Goal: Transaction & Acquisition: Purchase product/service

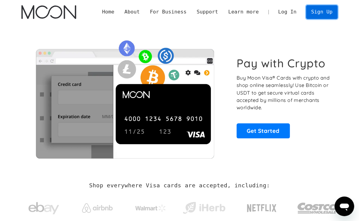
click at [327, 13] on link "Sign Up" at bounding box center [322, 12] width 32 height 14
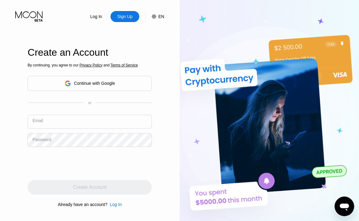
click at [109, 122] on input "text" at bounding box center [90, 122] width 124 height 14
paste input "[EMAIL_ADDRESS][DOMAIN_NAME]"
type input "[EMAIL_ADDRESS][DOMAIN_NAME]"
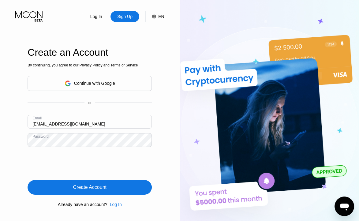
click at [116, 187] on div "Create Account" at bounding box center [90, 187] width 124 height 15
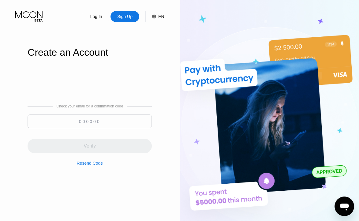
click at [94, 124] on input at bounding box center [90, 121] width 124 height 14
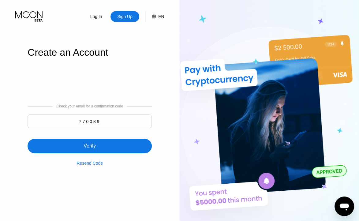
type input "770039"
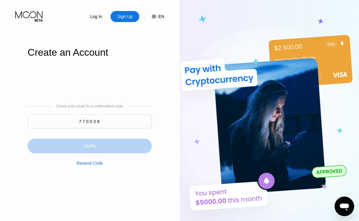
click at [125, 141] on div "Verify" at bounding box center [90, 146] width 124 height 15
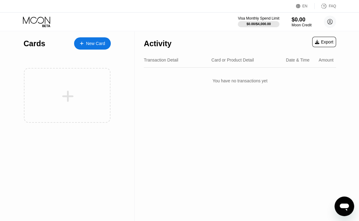
click at [124, 140] on div "Cards New Card" at bounding box center [67, 126] width 135 height 190
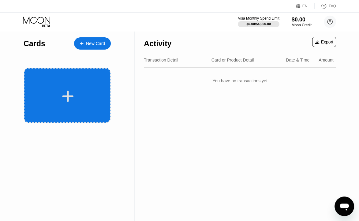
click at [44, 92] on div at bounding box center [68, 96] width 76 height 14
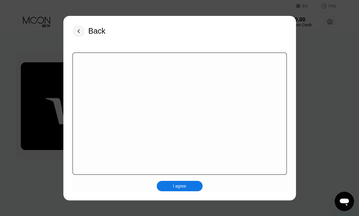
click at [192, 188] on div "I agree" at bounding box center [180, 186] width 46 height 10
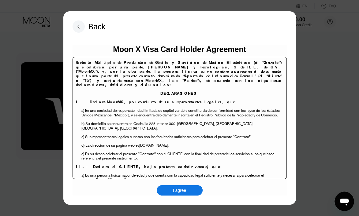
click at [193, 192] on div "I agree" at bounding box center [180, 190] width 46 height 10
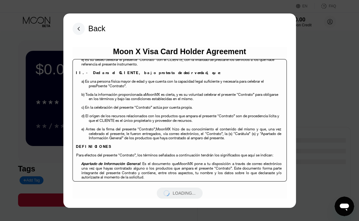
scroll to position [153, 0]
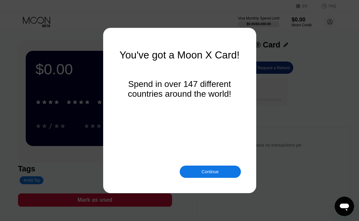
drag, startPoint x: 285, startPoint y: 71, endPoint x: 259, endPoint y: 169, distance: 101.2
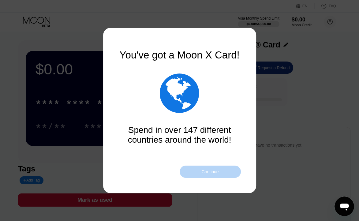
click at [228, 173] on div "Continue" at bounding box center [210, 172] width 61 height 12
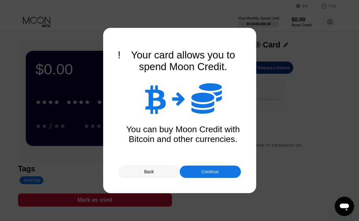
click at [203, 161] on div "Your card allows you to spend Moon Credit.    You can buy Moon Credit with B…" at bounding box center [183, 110] width 122 height 122
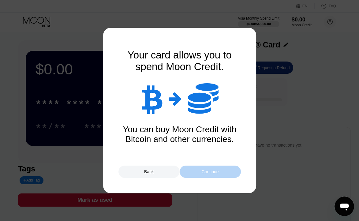
click at [202, 166] on div "Continue" at bounding box center [210, 172] width 61 height 12
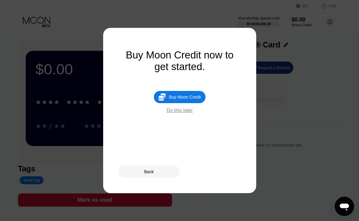
click at [191, 98] on div "Buy Moon Credit" at bounding box center [185, 97] width 32 height 5
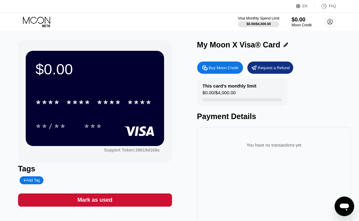
type input "0"
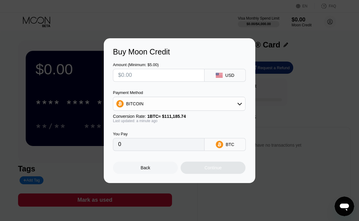
click at [164, 76] on input "text" at bounding box center [158, 75] width 81 height 12
type input "$13"
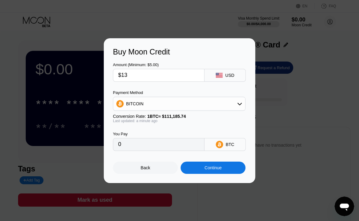
type input "0.00011693"
type input "$13"
click at [206, 65] on div "Amount (Minimum: $5.00) $13 USD" at bounding box center [179, 68] width 133 height 25
click at [191, 103] on div "BITCOIN" at bounding box center [179, 104] width 132 height 12
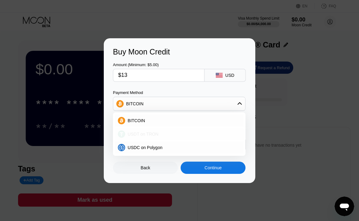
click at [170, 133] on div "USDT on TRON" at bounding box center [182, 134] width 115 height 5
type input "13.13"
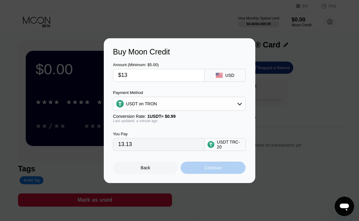
drag, startPoint x: 203, startPoint y: 169, endPoint x: 196, endPoint y: 127, distance: 42.9
click at [196, 128] on div "Amount (Minimum: $5.00) $13 USD Payment Method USDT on TRON Conversion Rate: 1 …" at bounding box center [179, 115] width 133 height 118
click at [228, 170] on div "Continue" at bounding box center [213, 168] width 65 height 12
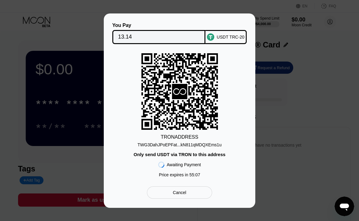
click at [162, 107] on rect at bounding box center [179, 91] width 77 height 77
click at [132, 167] on div "TRON ADDRESS TWG3DahJPoEPFat...kN811qMDQXEms1u Only send USDT via TRON to this …" at bounding box center [179, 116] width 133 height 127
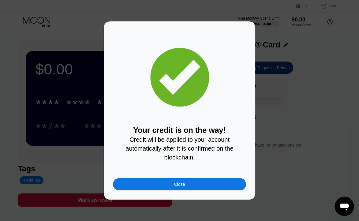
click at [193, 169] on div "Your credit is on the way! Credit will be applied to your account automatically…" at bounding box center [179, 111] width 133 height 160
click at [187, 187] on div "Close" at bounding box center [179, 184] width 133 height 12
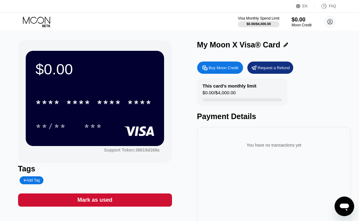
click at [44, 11] on div "EN Language English Save FAQ" at bounding box center [179, 6] width 359 height 13
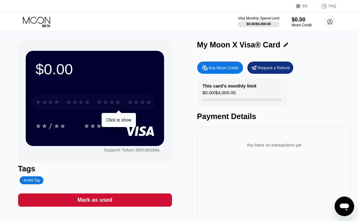
click at [86, 103] on div "* * * *" at bounding box center [78, 103] width 24 height 10
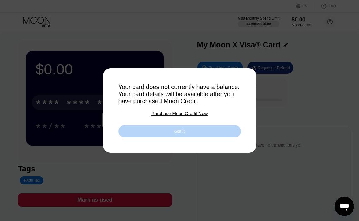
click at [166, 129] on div "Got it" at bounding box center [179, 131] width 122 height 12
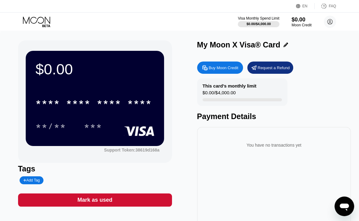
click at [47, 20] on icon at bounding box center [37, 22] width 28 height 11
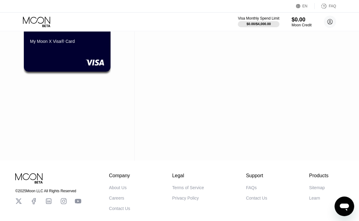
scroll to position [93, 0]
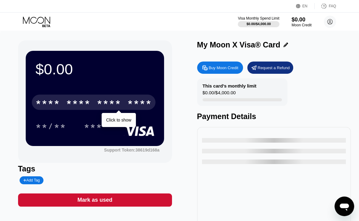
click at [104, 96] on div "* * * * * * * * * * * * ****" at bounding box center [94, 102] width 124 height 15
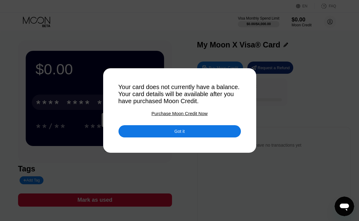
click at [200, 134] on div "Got it" at bounding box center [179, 131] width 122 height 12
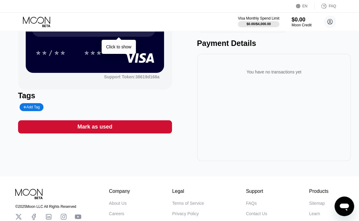
scroll to position [2, 0]
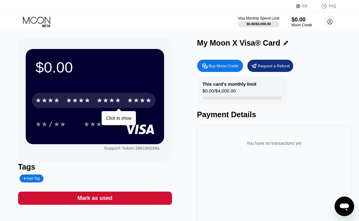
click at [302, 20] on div "$0.00" at bounding box center [301, 19] width 21 height 6
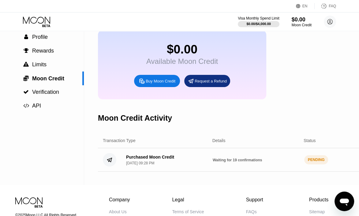
scroll to position [61, 0]
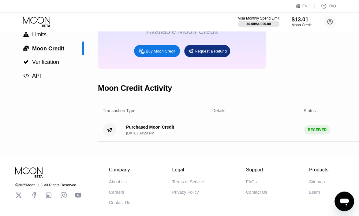
click at [38, 19] on icon at bounding box center [37, 22] width 28 height 11
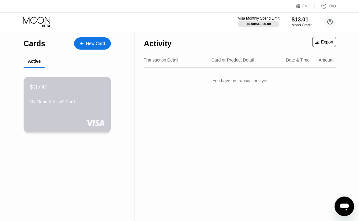
click at [91, 89] on div "$0.00" at bounding box center [67, 87] width 75 height 8
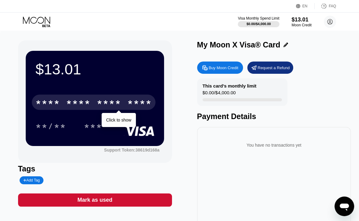
click at [88, 100] on div "* * * *" at bounding box center [78, 103] width 24 height 10
click at [100, 99] on div "* * * *" at bounding box center [109, 103] width 24 height 10
